Goal: Navigation & Orientation: Understand site structure

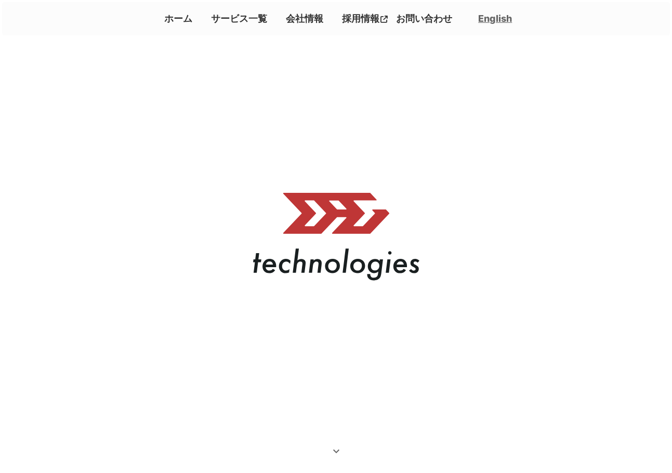
click at [251, 14] on link "サービス一覧" at bounding box center [239, 18] width 64 height 17
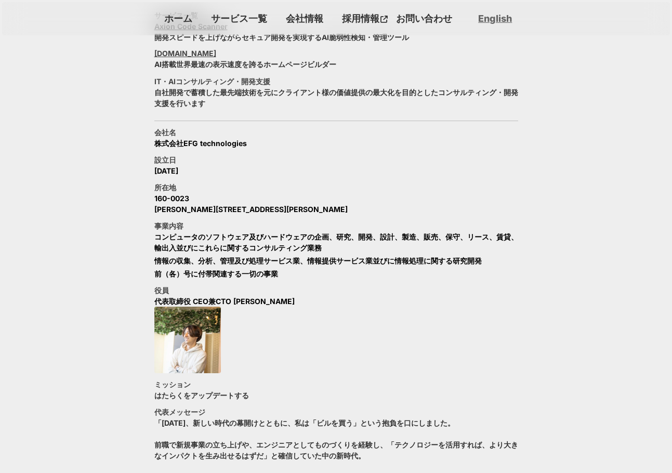
scroll to position [504, 0]
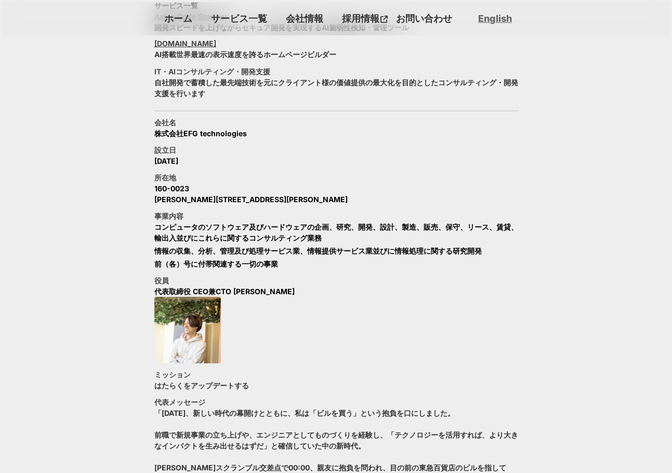
click at [300, 14] on link "会社情報" at bounding box center [305, 18] width 46 height 17
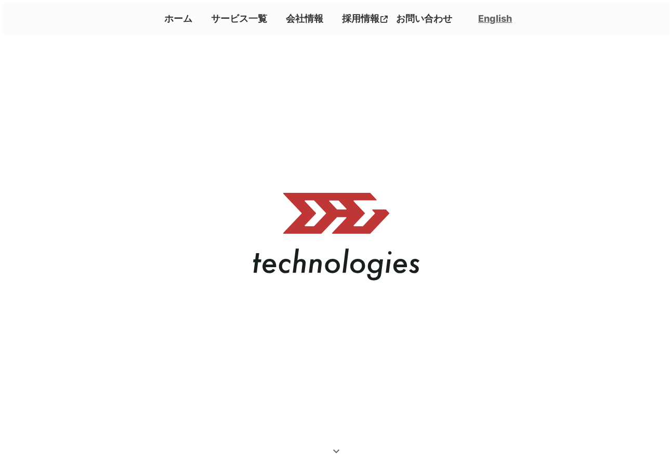
click at [305, 21] on link "会社情報" at bounding box center [305, 18] width 46 height 17
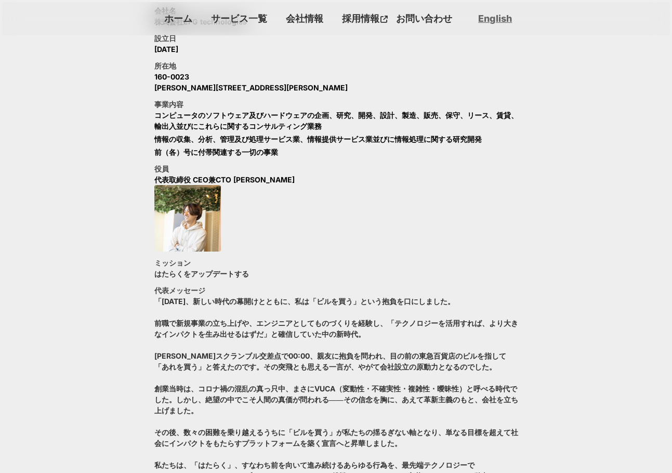
scroll to position [621, 0]
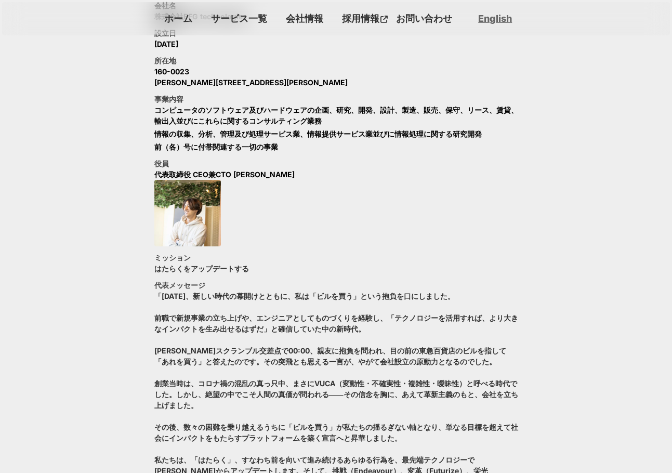
click at [242, 19] on link "サービス一覧" at bounding box center [239, 18] width 64 height 17
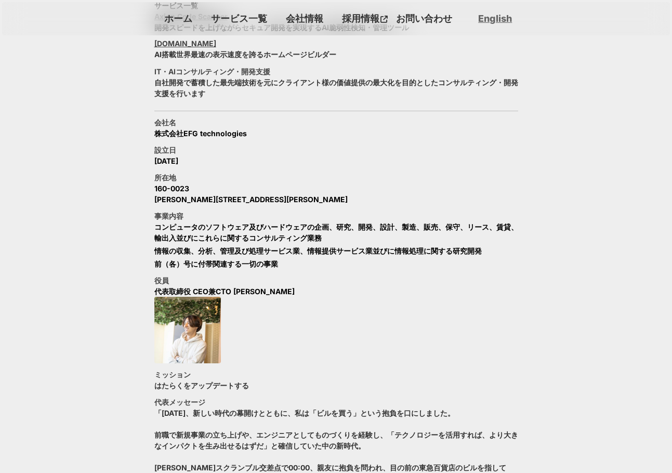
click at [178, 19] on link "ホーム" at bounding box center [178, 18] width 36 height 17
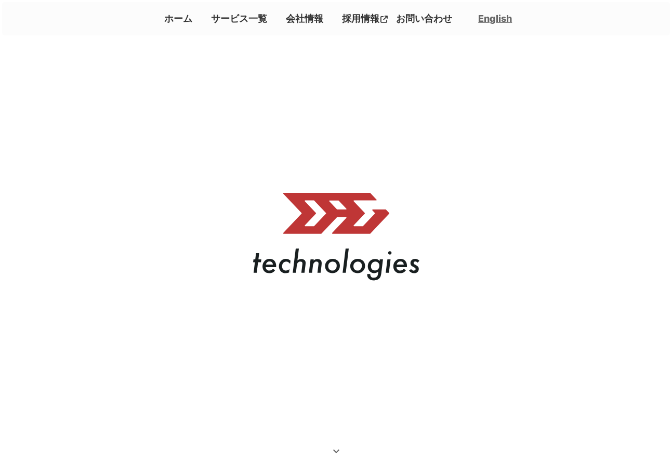
click at [408, 20] on link "お問い合わせ" at bounding box center [424, 18] width 64 height 17
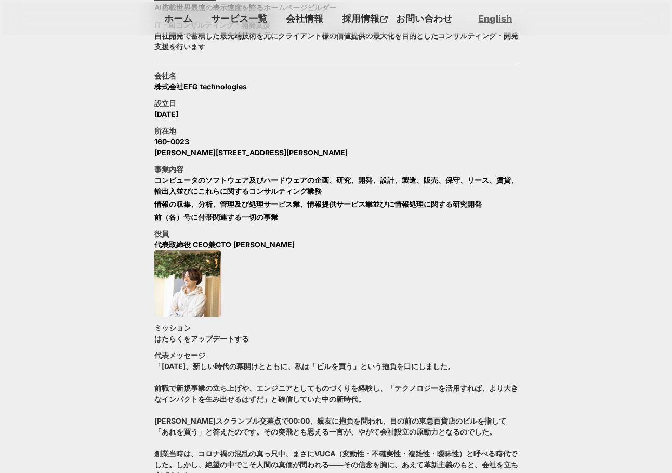
scroll to position [1150, 0]
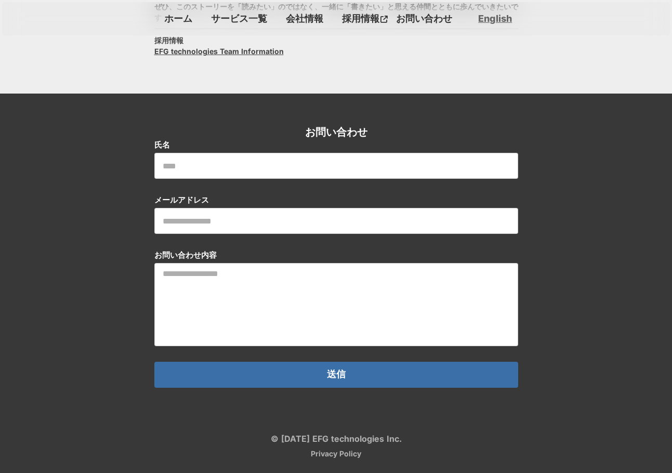
click at [351, 158] on input "text" at bounding box center [336, 166] width 364 height 26
click at [278, 117] on div "お問い合わせ 氏名 メールアドレス お問い合わせ内容 送信" at bounding box center [336, 256] width 672 height 325
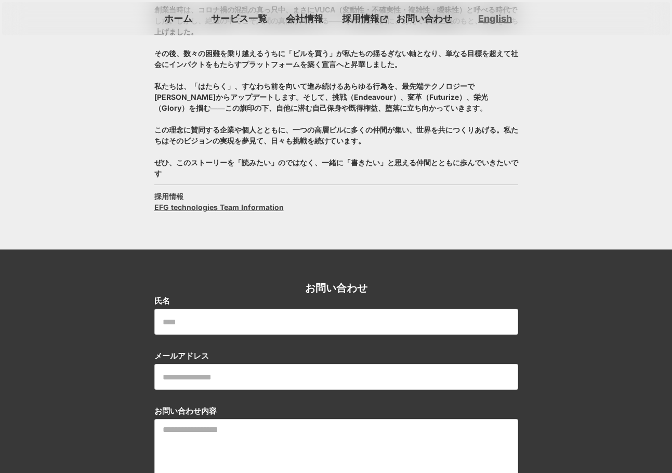
scroll to position [942, 0]
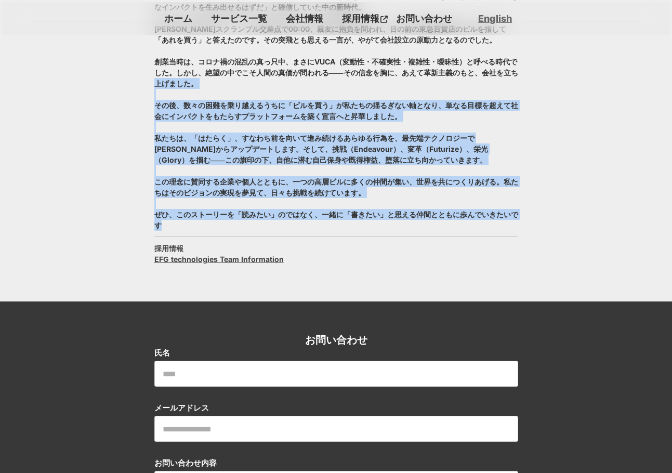
drag, startPoint x: 161, startPoint y: 228, endPoint x: 142, endPoint y: 78, distance: 151.4
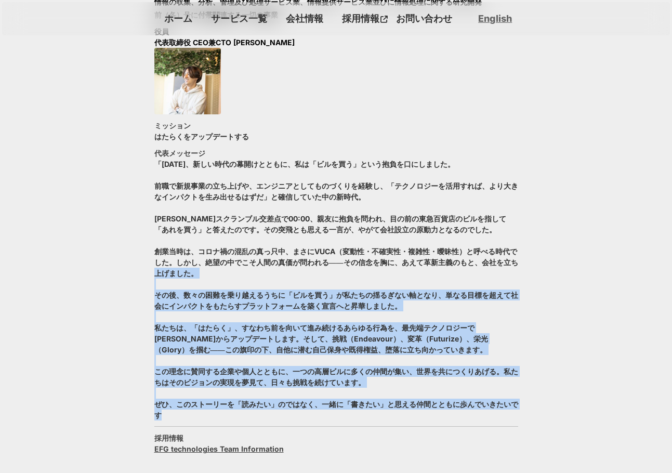
scroll to position [735, 0]
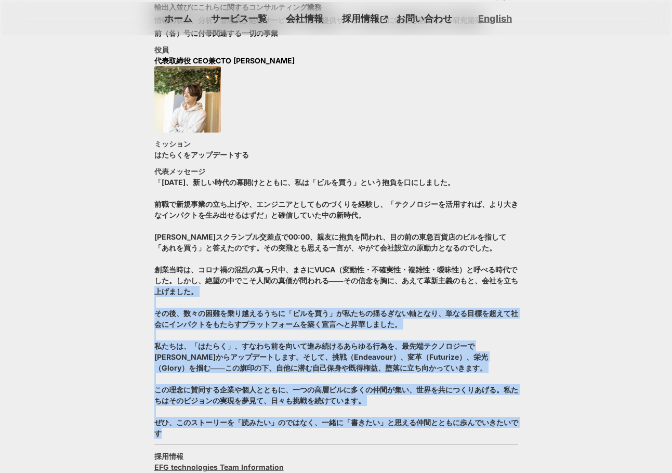
click at [199, 293] on p "「[DATE]、新しい時代の幕開けとともに、私は「ビルを買う」という抱負を口にしました。 前職で新規事業の立ち上げや、エンジニアとしてものづくりを経験し、「テ…" at bounding box center [336, 308] width 364 height 262
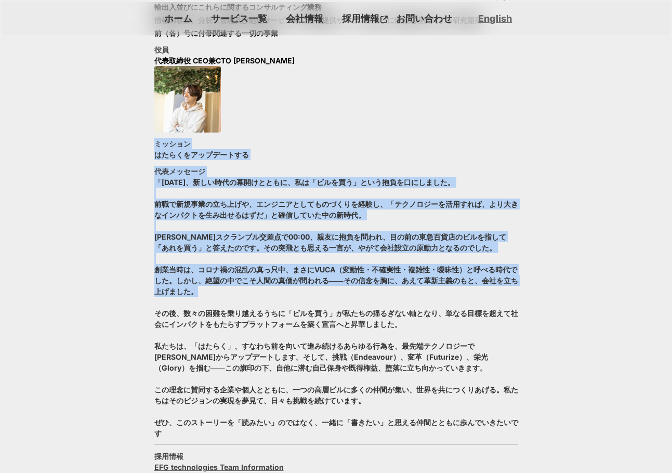
drag, startPoint x: 199, startPoint y: 292, endPoint x: 149, endPoint y: 145, distance: 156.1
click at [149, 145] on section "サービス一覧 Axion Code Scanner 開発スピードを上げながらセキュア開発を実現するAI脆弱性検知・管理ツール [DOMAIN_NAME] AI…" at bounding box center [336, 123] width 672 height 771
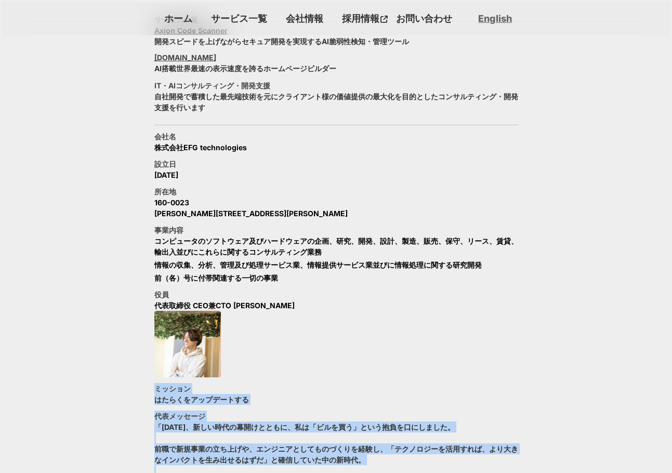
scroll to position [475, 0]
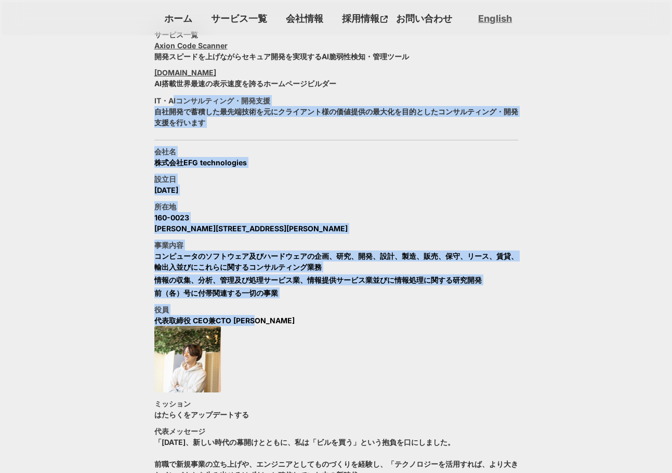
drag, startPoint x: 275, startPoint y: 324, endPoint x: 176, endPoint y: 92, distance: 252.7
click at [172, 94] on div "サービス一覧 Axion Code Scanner 開発スピードを上げながらセキュア開発を実現するAI脆弱性検知・管理ツール [DOMAIN_NAME] AI…" at bounding box center [336, 383] width 364 height 709
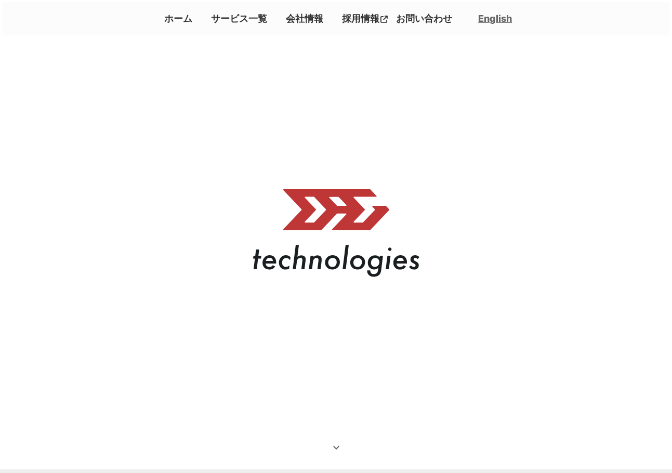
scroll to position [0, 0]
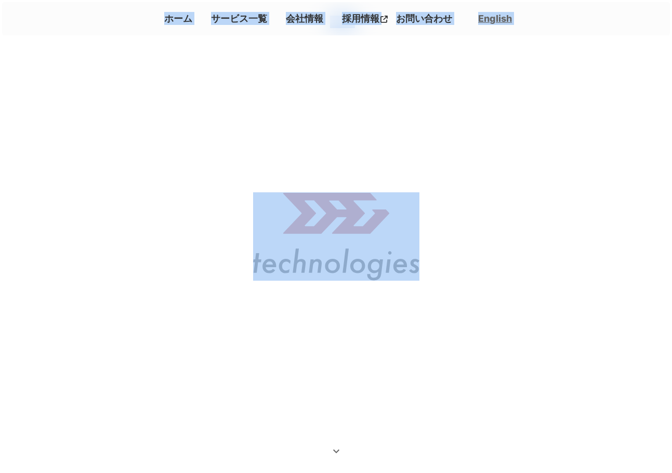
drag, startPoint x: 143, startPoint y: 46, endPoint x: 135, endPoint y: 20, distance: 27.3
click at [154, 23] on div "ホーム サービス一覧 会社情報 採用情報 お問い合わせ English" at bounding box center [336, 18] width 364 height 17
drag, startPoint x: 257, startPoint y: 19, endPoint x: 504, endPoint y: 236, distance: 328.7
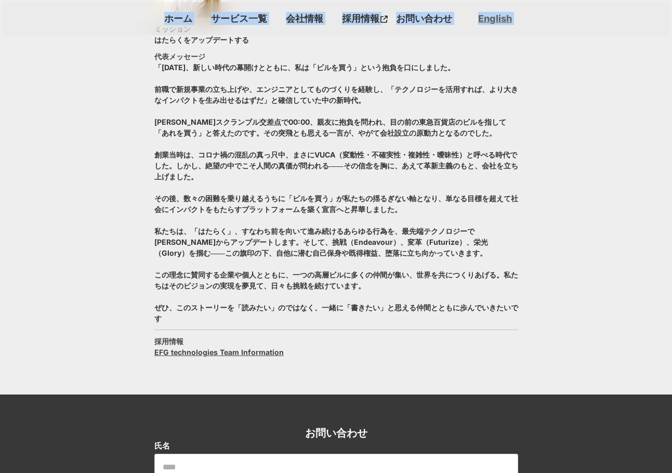
scroll to position [883, 0]
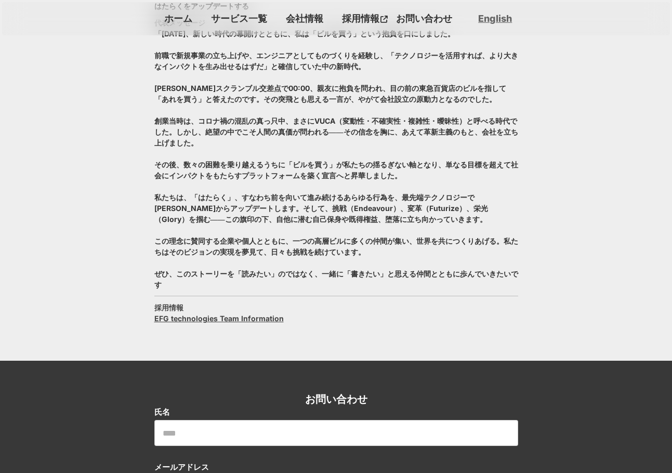
click at [311, 313] on div "会社名 株式会社EFG technologies 設立日 [DATE] 所在地 [STREET_ADDRESS][PERSON_NAME][PERSON_NA…" at bounding box center [336, 34] width 364 height 592
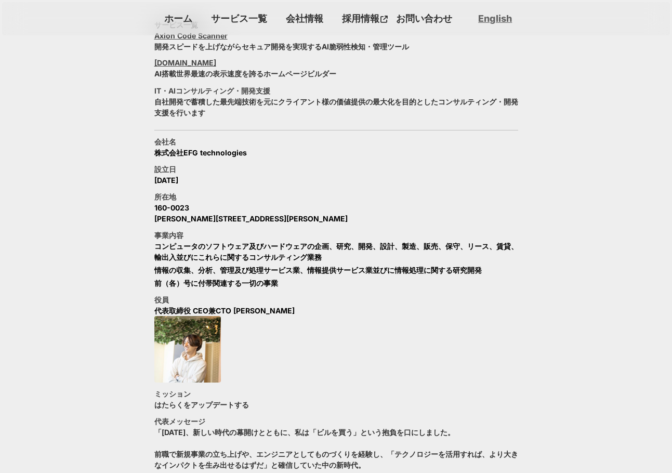
scroll to position [468, 0]
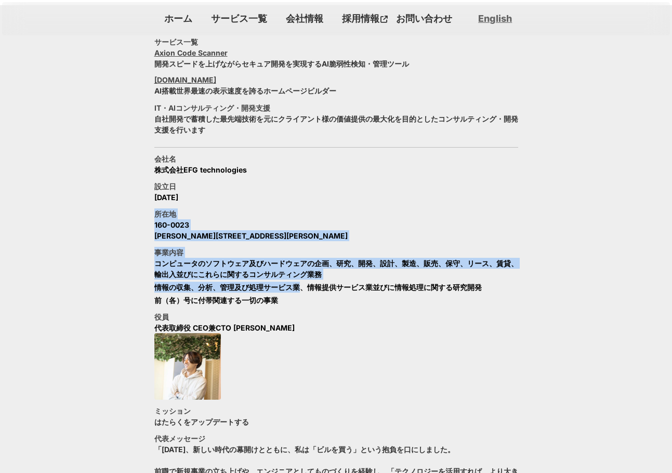
drag, startPoint x: 302, startPoint y: 303, endPoint x: 136, endPoint y: 204, distance: 193.1
click at [136, 205] on section "サービス一覧 Axion Code Scanner 開発スピードを上げながらセキュア開発を実現するAI脆弱性検知・管理ツール [DOMAIN_NAME] AI…" at bounding box center [336, 390] width 672 height 771
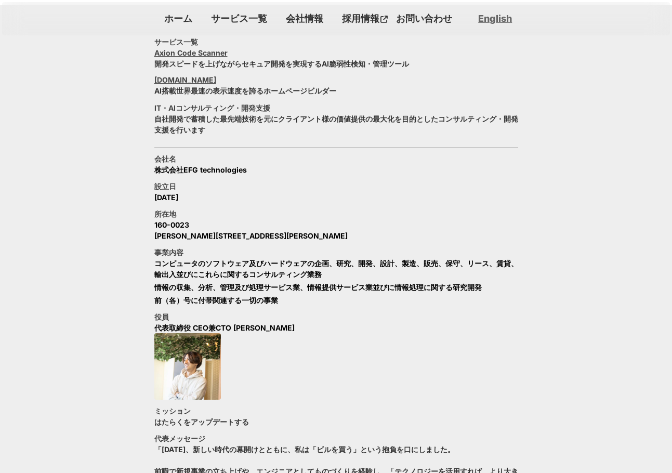
click at [137, 184] on section "サービス一覧 Axion Code Scanner 開発スピードを上げながらセキュア開発を実現するAI脆弱性検知・管理ツール [DOMAIN_NAME] AI…" at bounding box center [336, 390] width 672 height 771
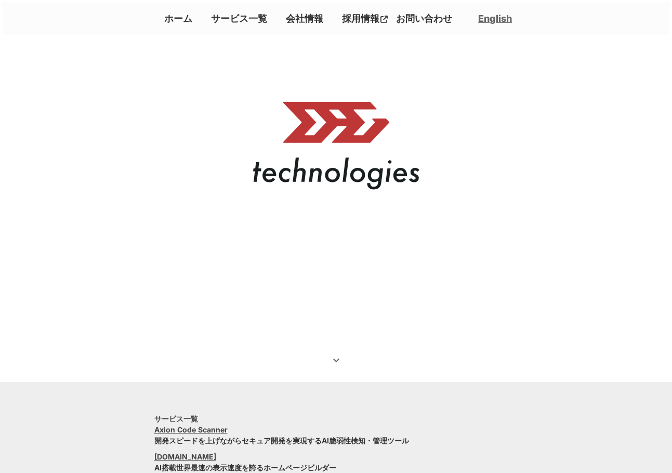
scroll to position [0, 0]
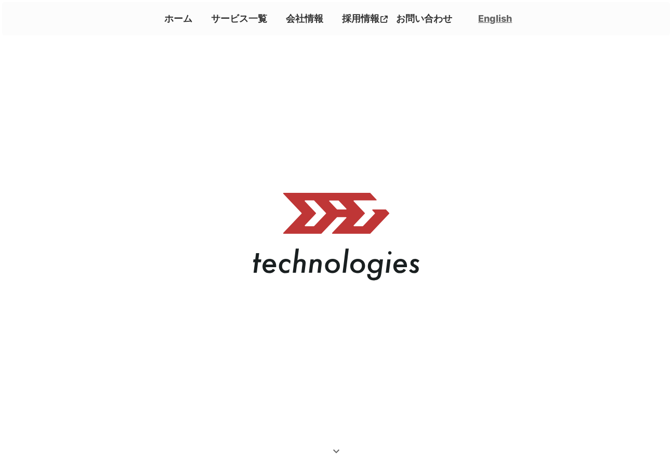
click at [228, 20] on link "サービス一覧" at bounding box center [239, 18] width 64 height 17
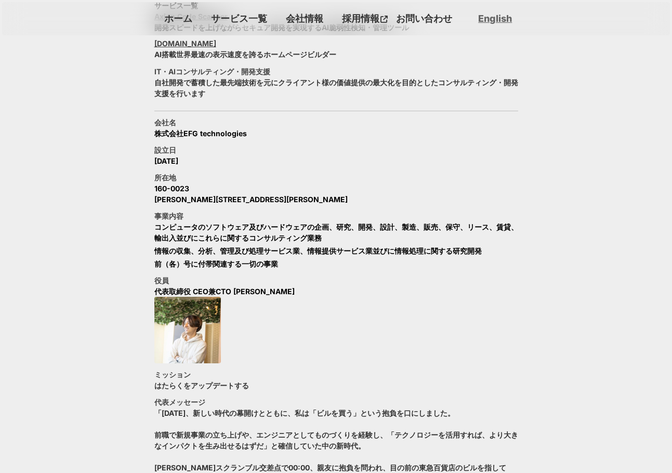
click at [183, 22] on link "ホーム" at bounding box center [178, 18] width 36 height 17
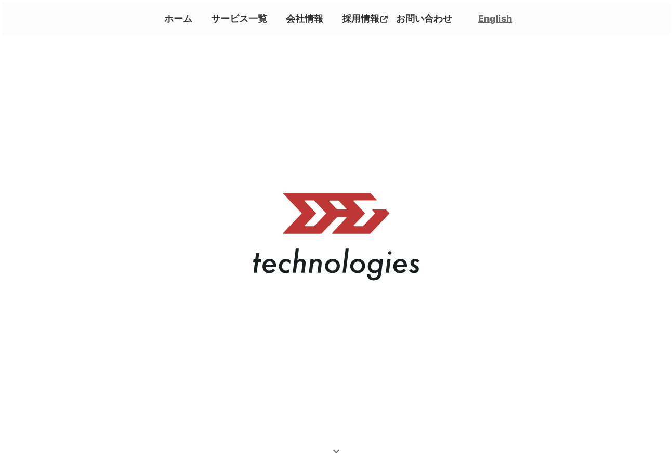
click at [304, 20] on link "会社情報" at bounding box center [305, 18] width 46 height 17
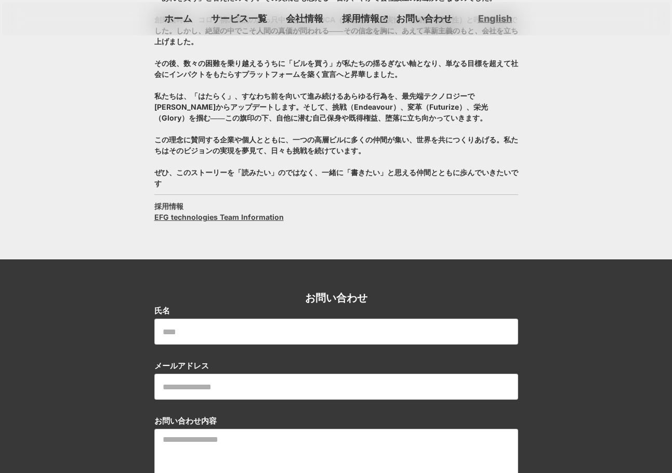
scroll to position [932, 0]
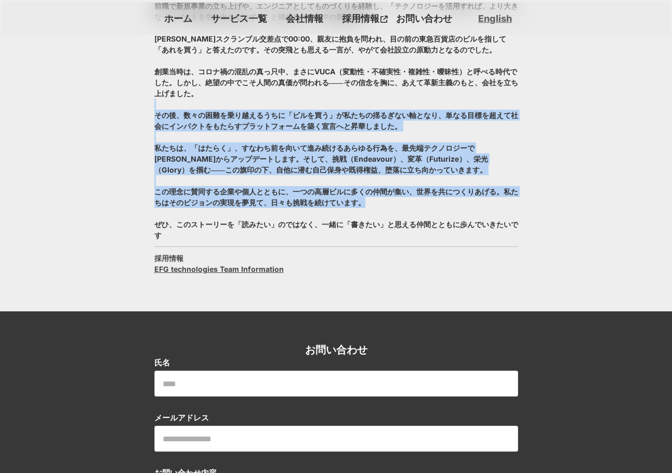
drag, startPoint x: 366, startPoint y: 201, endPoint x: 116, endPoint y: 100, distance: 269.6
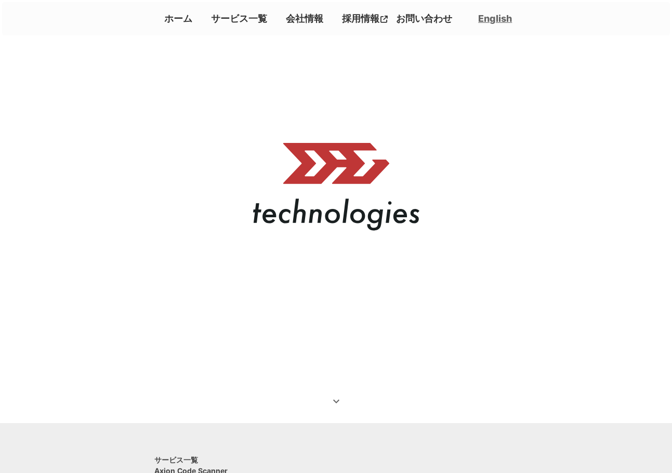
scroll to position [0, 0]
